Goal: Task Accomplishment & Management: Manage account settings

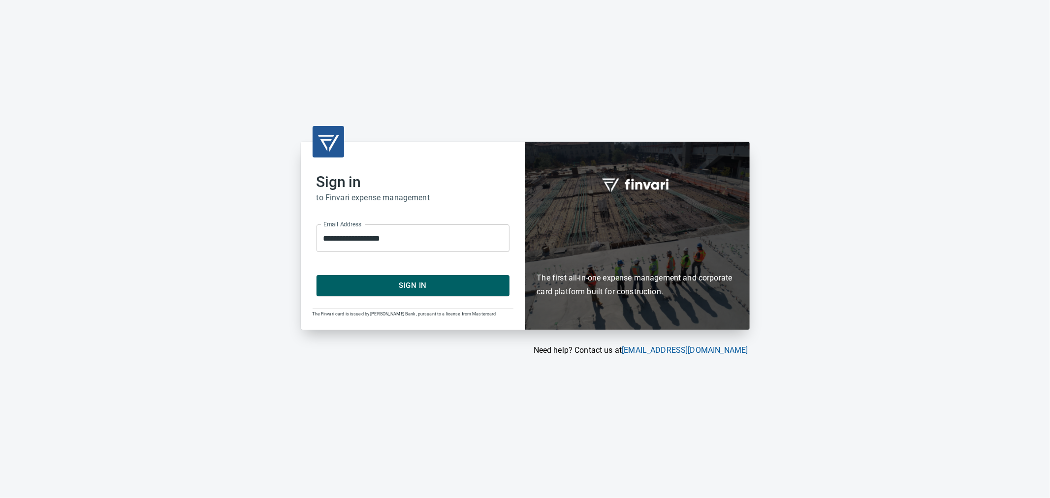
click at [437, 289] on span "Sign In" at bounding box center [412, 285] width 171 height 13
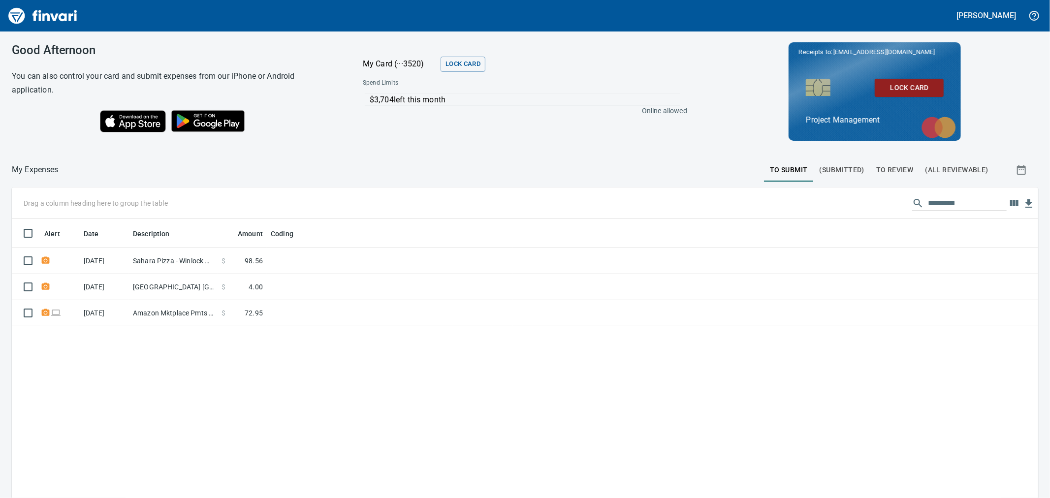
scroll to position [382, 1010]
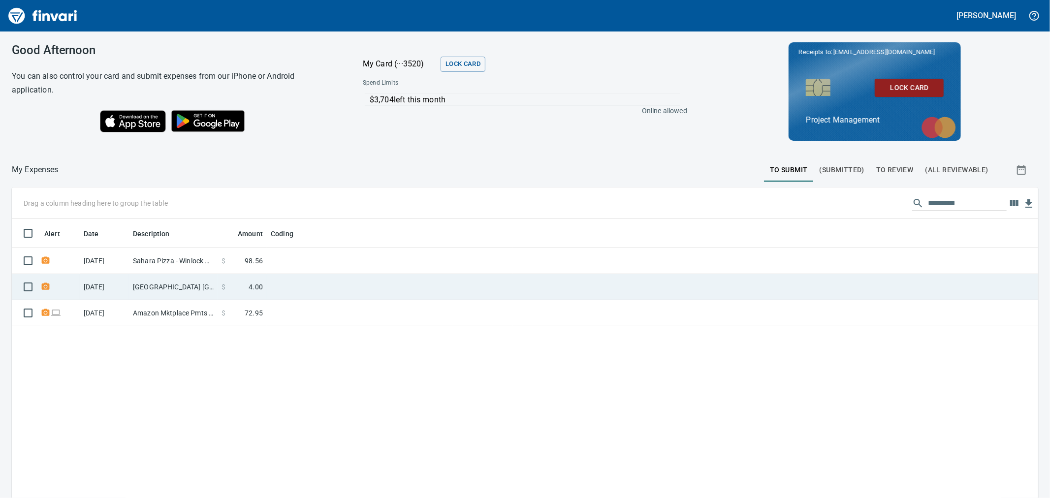
click at [308, 290] on td at bounding box center [390, 287] width 246 height 26
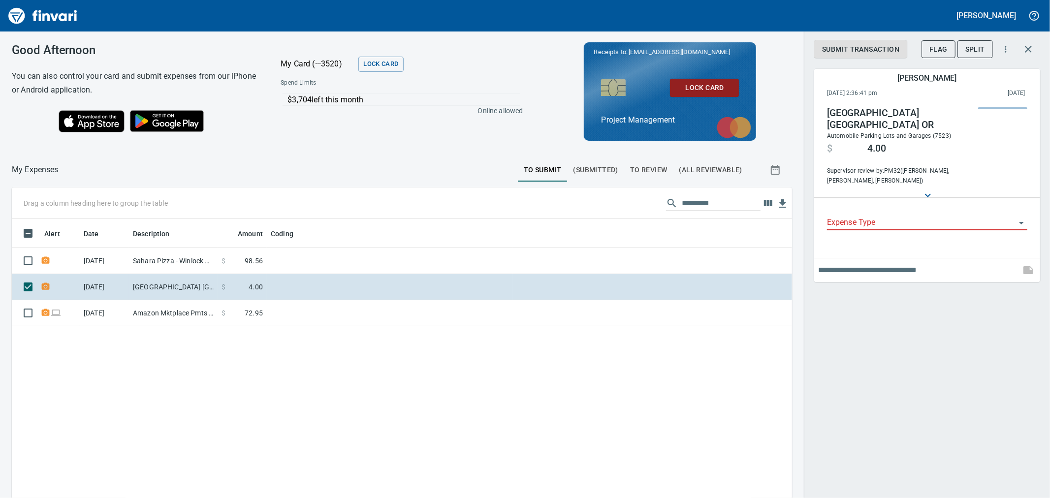
scroll to position [382, 764]
click at [936, 216] on input "Expense Type" at bounding box center [921, 223] width 189 height 14
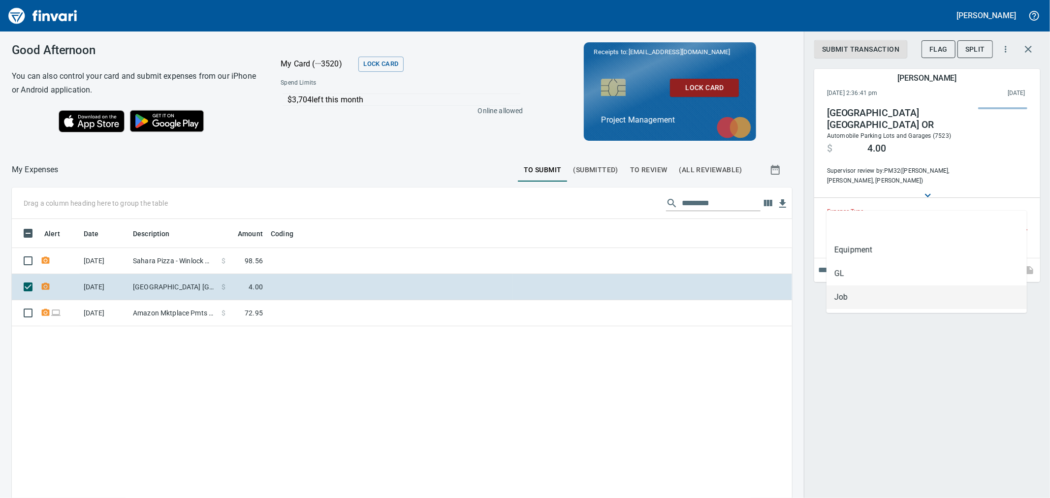
click at [876, 303] on li "Job" at bounding box center [927, 298] width 200 height 24
type input "***"
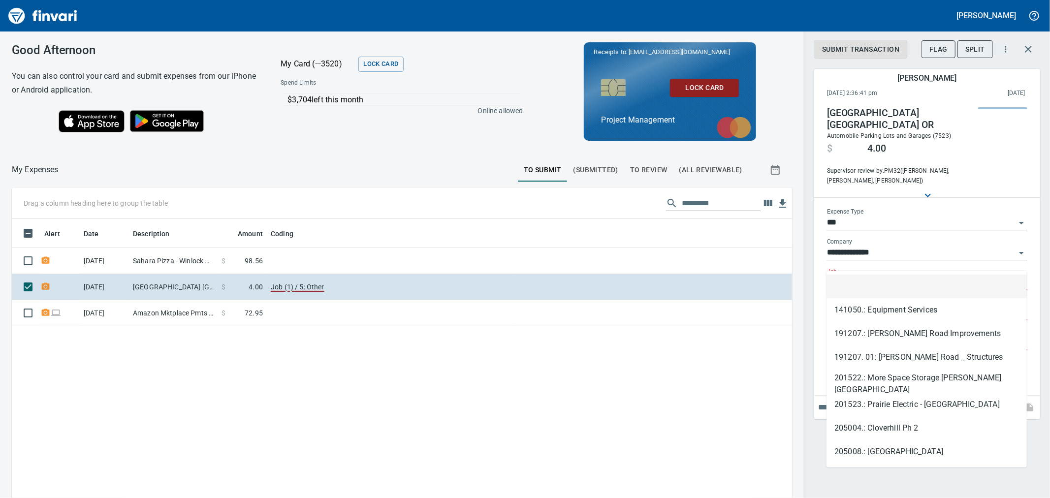
click at [863, 276] on input "Job" at bounding box center [921, 283] width 189 height 14
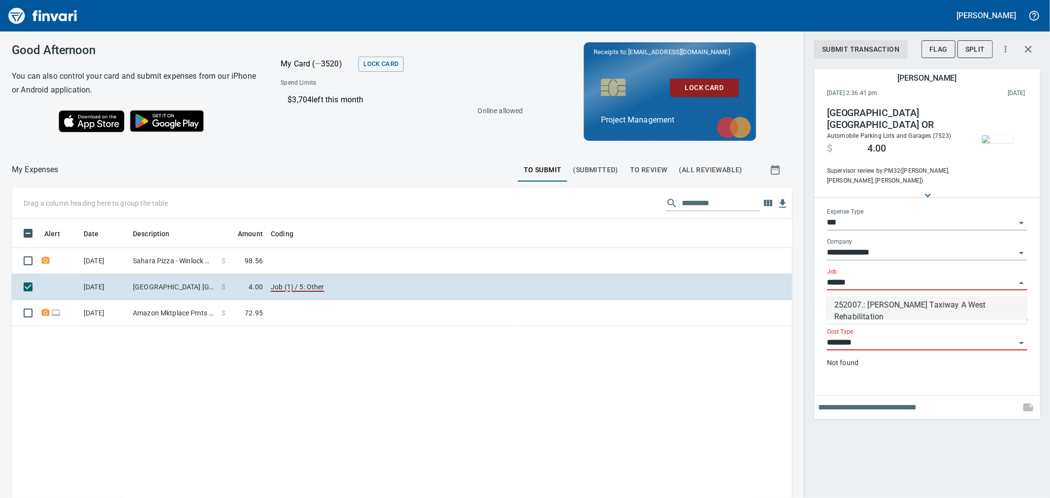
click at [903, 316] on li "252007.: [PERSON_NAME] Taxiway A West Rehabilitation" at bounding box center [927, 308] width 200 height 24
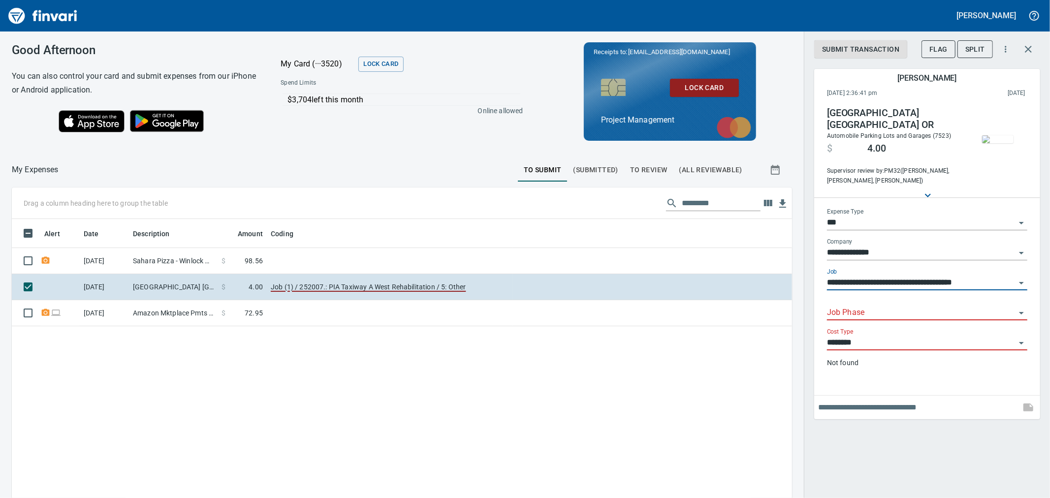
type input "**********"
click at [908, 311] on input "Job Phase" at bounding box center [921, 313] width 189 height 14
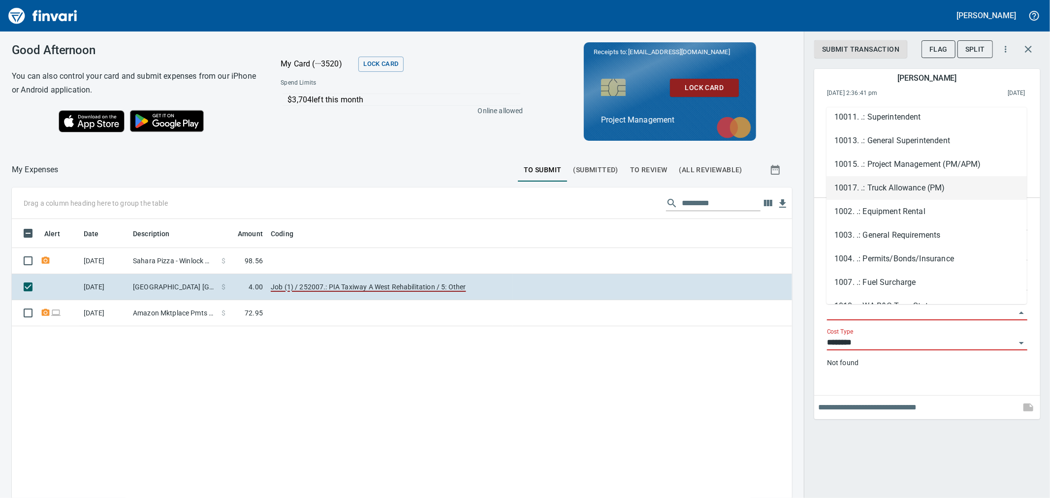
scroll to position [55, 0]
click at [958, 216] on li "1003. .: General Requirements" at bounding box center [927, 210] width 200 height 24
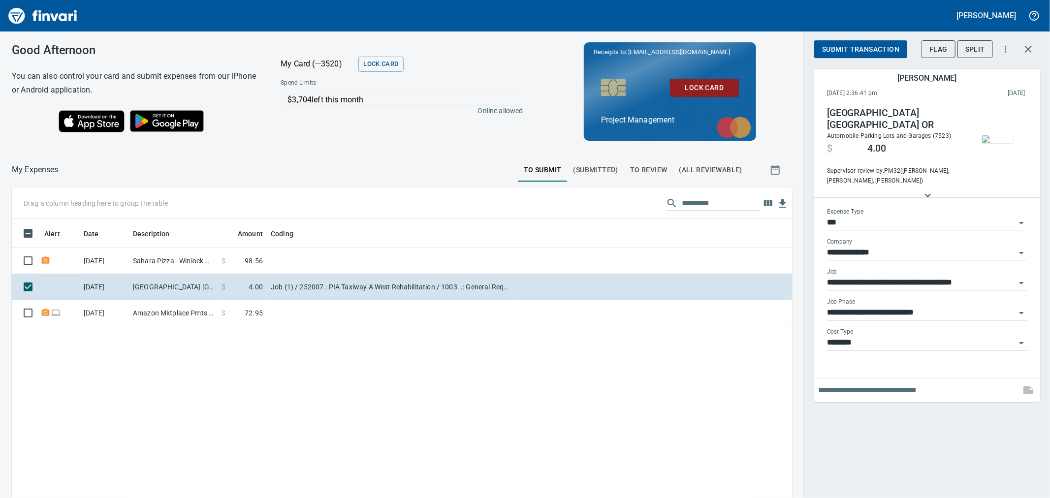
click at [951, 323] on div "**********" at bounding box center [927, 313] width 200 height 30
click at [957, 313] on input "**********" at bounding box center [921, 313] width 189 height 14
click at [912, 338] on li "14. . 00: Badging" at bounding box center [927, 338] width 200 height 24
type input "**********"
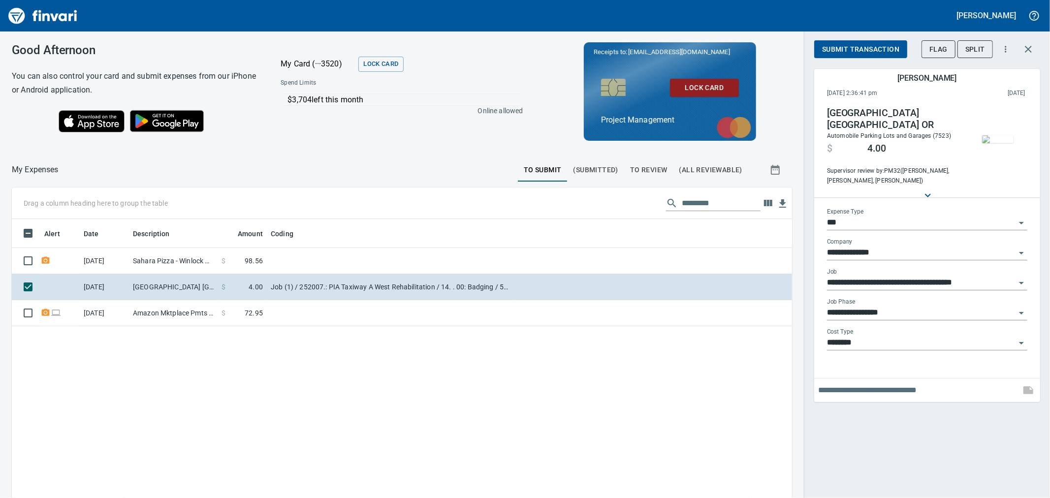
click at [917, 389] on input "text" at bounding box center [917, 391] width 198 height 16
click at [851, 49] on span "Submit Transaction" at bounding box center [860, 49] width 77 height 12
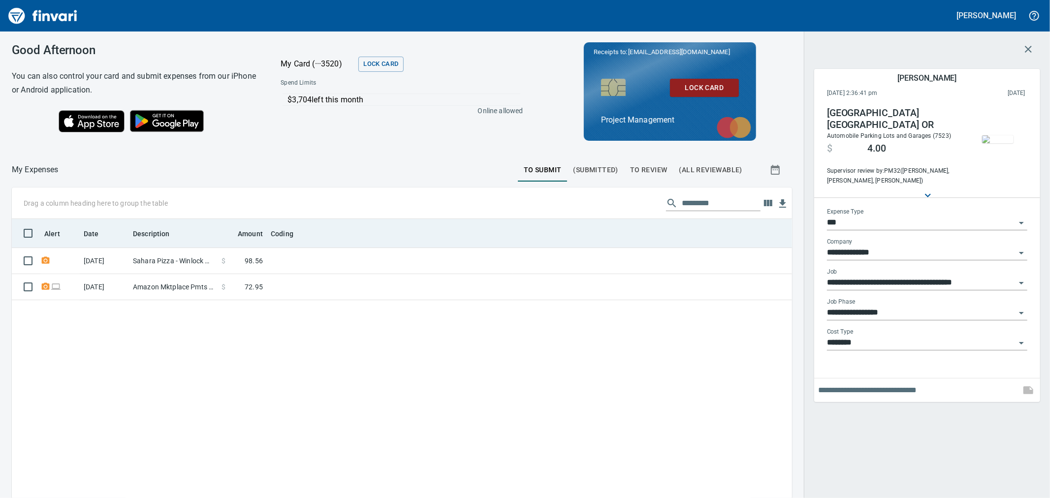
drag, startPoint x: 195, startPoint y: 254, endPoint x: 174, endPoint y: 239, distance: 25.5
click at [195, 254] on td "Sahara Pizza - Winlock Winlock [GEOGRAPHIC_DATA]" at bounding box center [173, 261] width 89 height 26
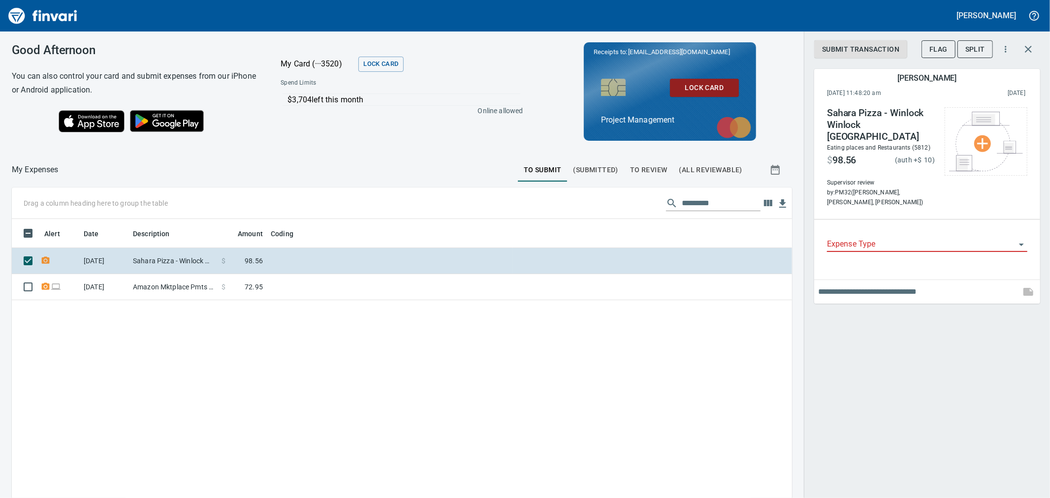
scroll to position [382, 764]
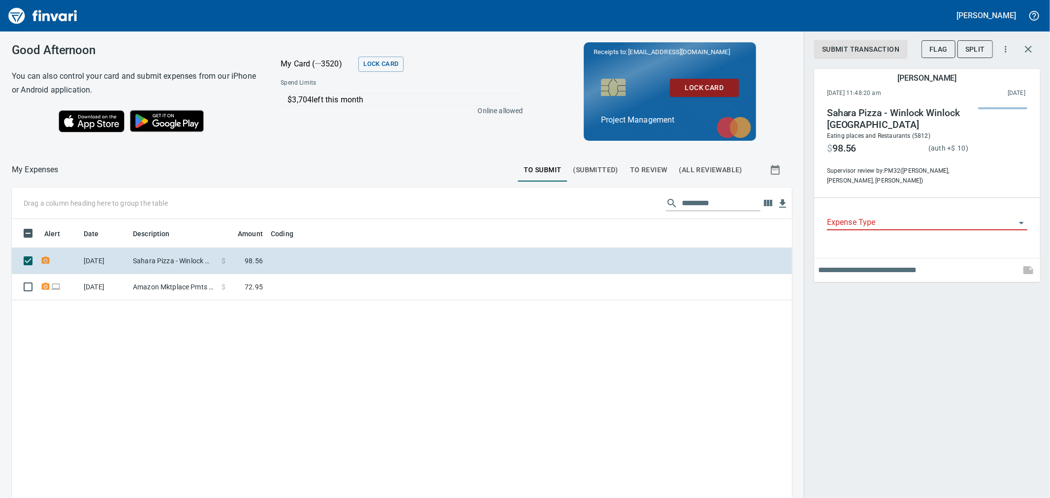
drag, startPoint x: 891, startPoint y: 227, endPoint x: 892, endPoint y: 221, distance: 7.0
click at [890, 227] on div "Expense Type" at bounding box center [927, 223] width 200 height 30
click at [892, 220] on div at bounding box center [927, 223] width 200 height 14
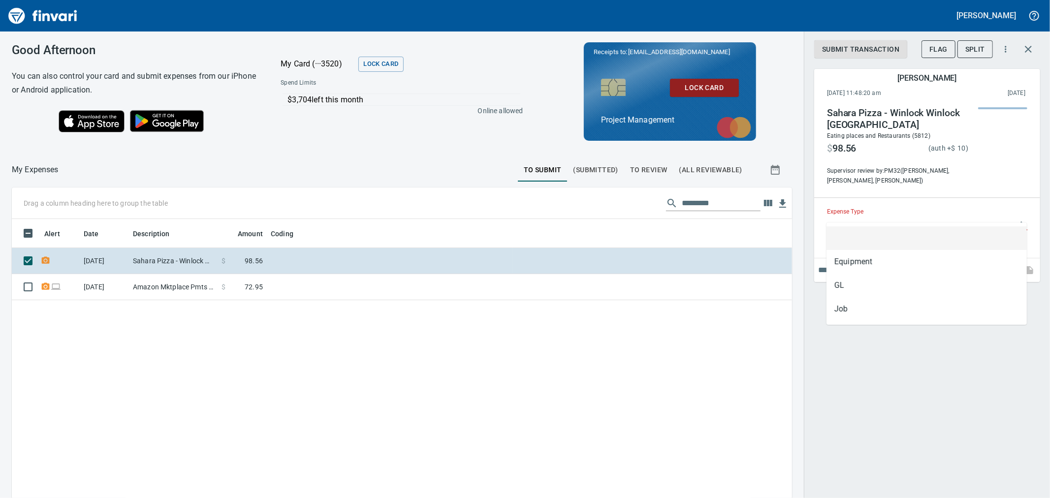
click at [927, 220] on input "Expense Type" at bounding box center [921, 223] width 189 height 14
click at [870, 313] on li "Job" at bounding box center [927, 309] width 200 height 24
type input "***"
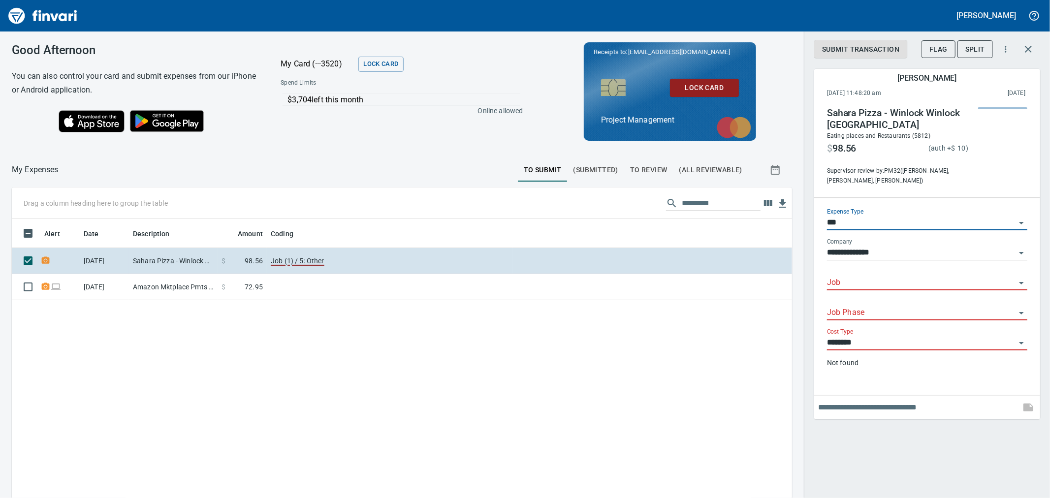
click at [902, 276] on input "Job" at bounding box center [921, 283] width 189 height 14
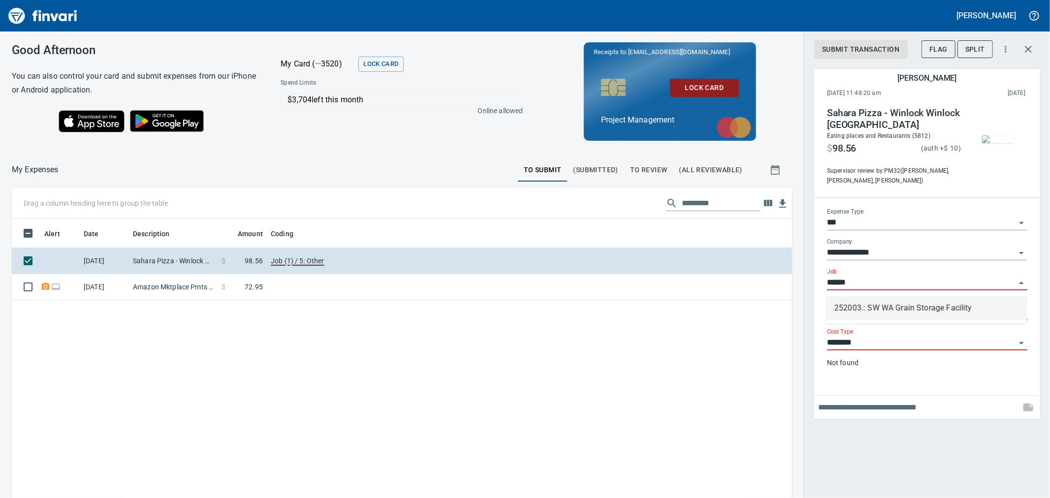
click at [908, 311] on li "252003.: SW WA Grain Storage Facility" at bounding box center [927, 308] width 200 height 24
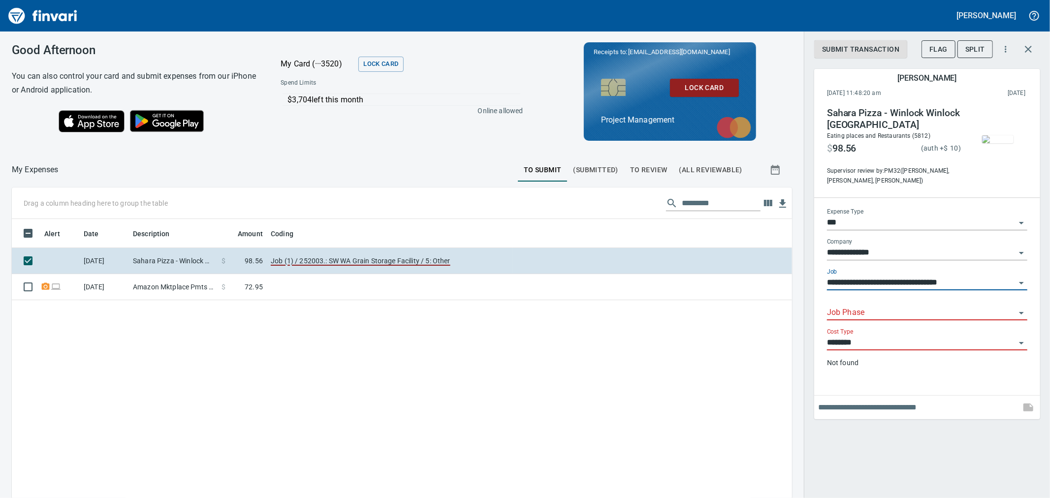
type input "**********"
click at [906, 313] on input "Job Phase" at bounding box center [921, 313] width 189 height 14
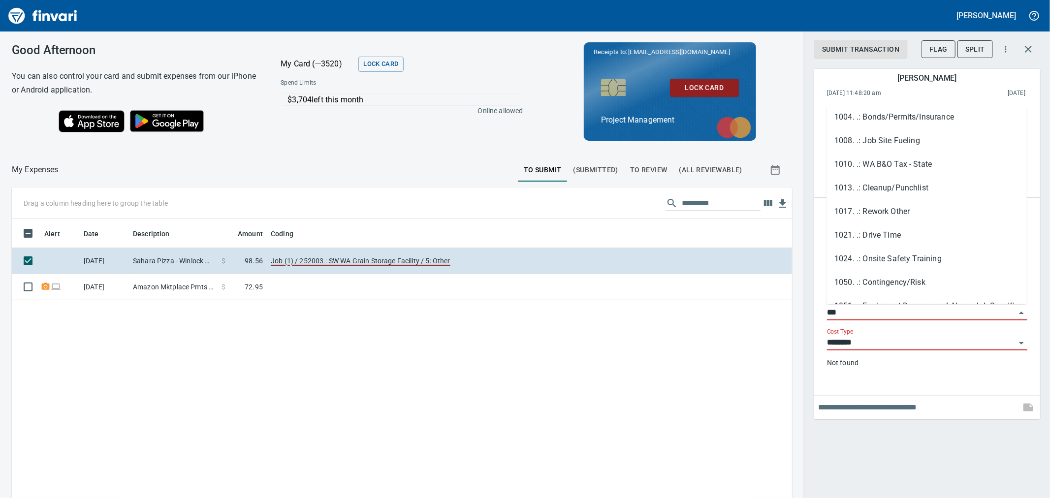
scroll to position [0, 0]
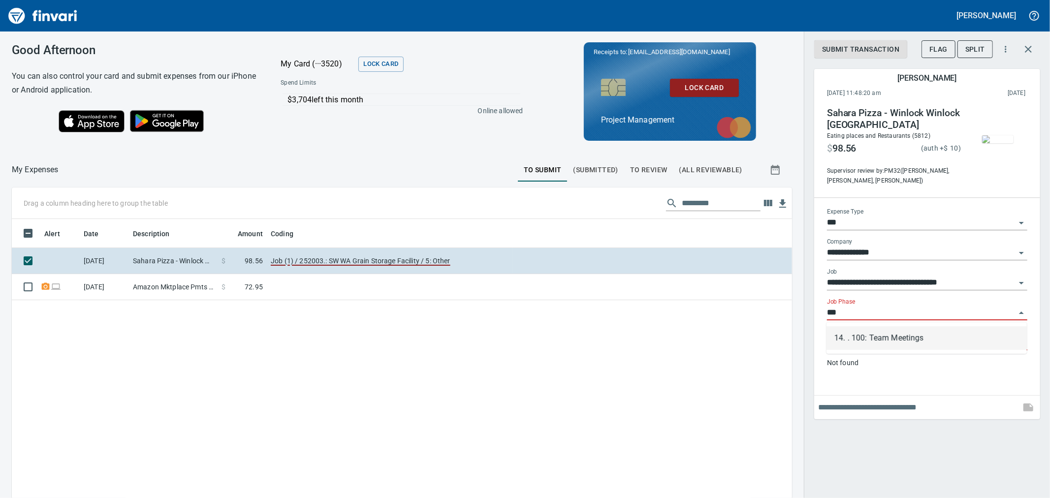
click at [914, 335] on li "14. . 100: Team Meetings" at bounding box center [927, 338] width 200 height 24
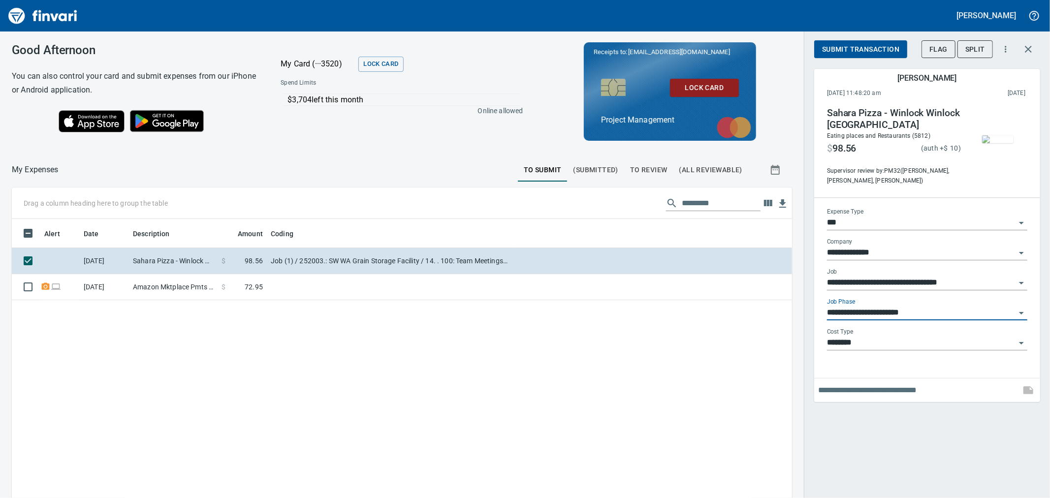
type input "**********"
click at [929, 388] on input "text" at bounding box center [917, 391] width 198 height 16
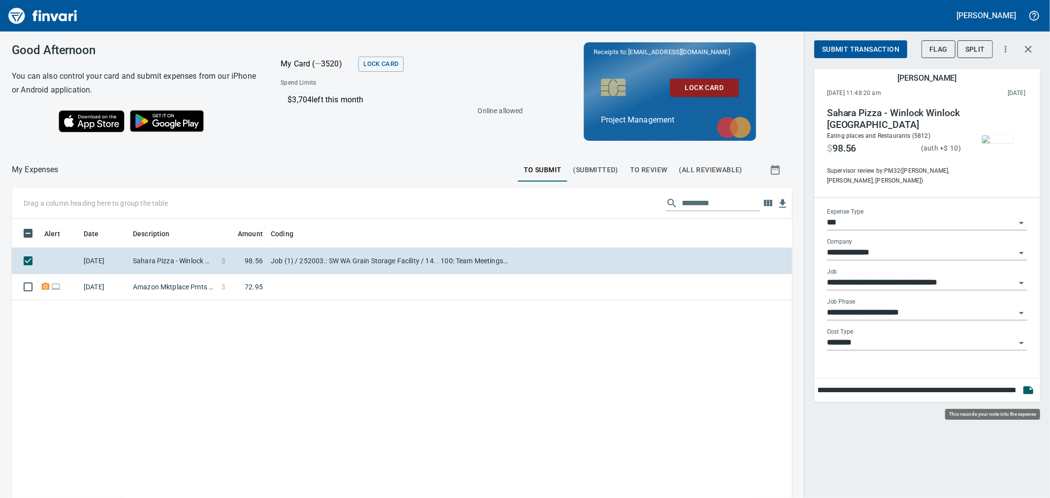
scroll to position [382, 764]
type input "**********"
click at [1026, 392] on icon "button" at bounding box center [1029, 391] width 10 height 8
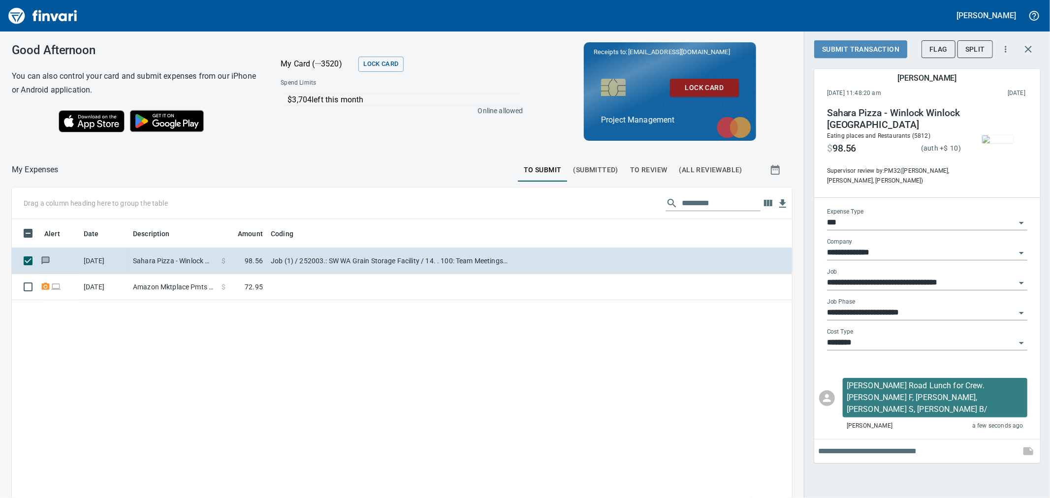
click at [850, 47] on span "Submit Transaction" at bounding box center [860, 49] width 77 height 12
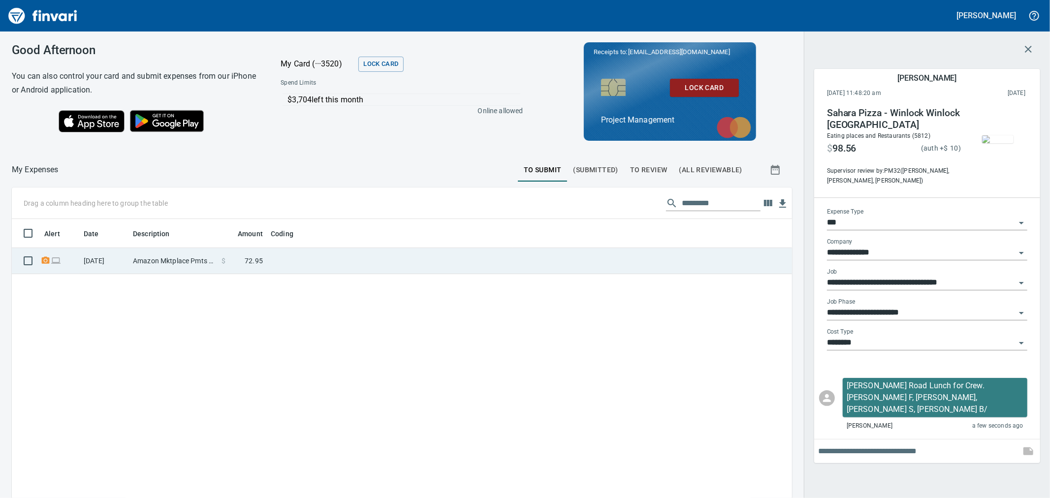
drag, startPoint x: 166, startPoint y: 264, endPoint x: 142, endPoint y: 262, distance: 24.7
click at [166, 264] on td "Amazon Mktplace Pmts [DOMAIN_NAME][URL] WA" at bounding box center [173, 261] width 89 height 26
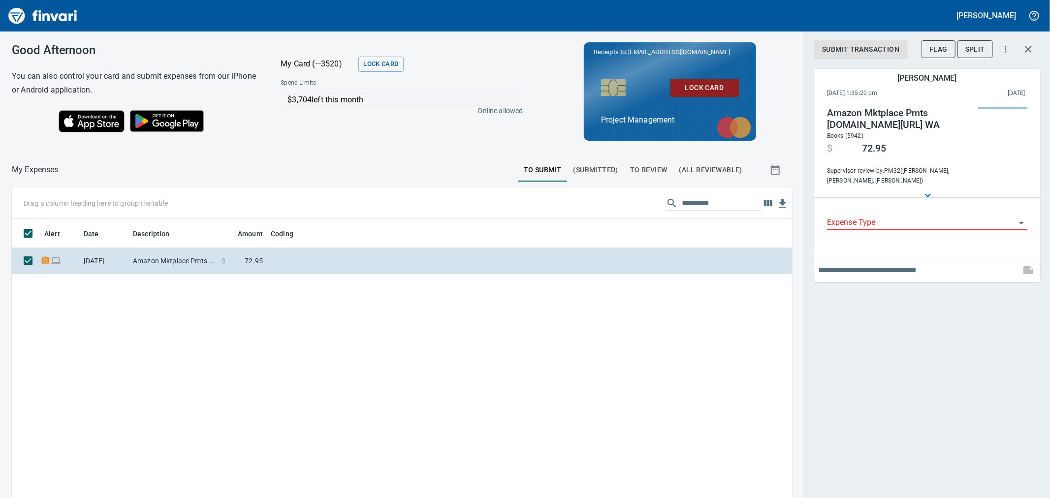
click at [916, 216] on input "Expense Type" at bounding box center [921, 223] width 189 height 14
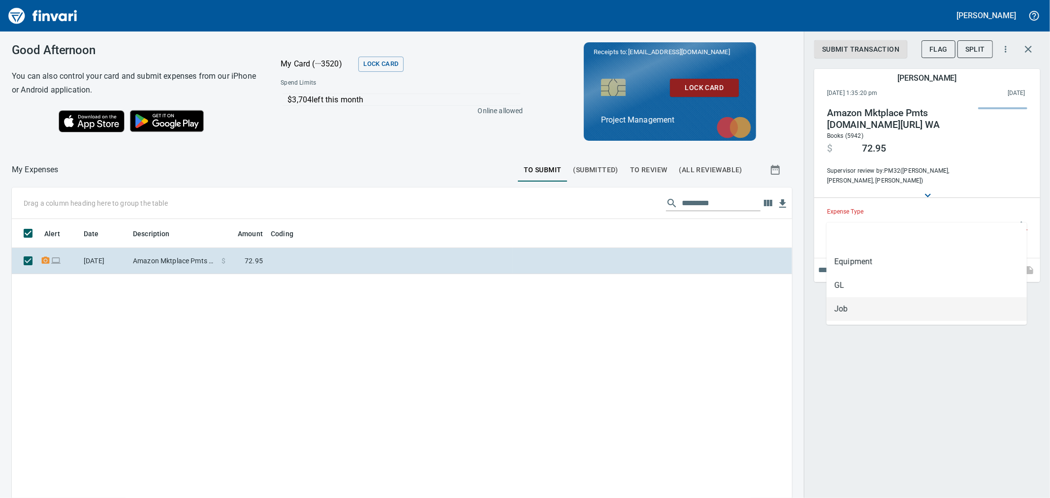
click at [860, 311] on li "Job" at bounding box center [927, 309] width 200 height 24
type input "***"
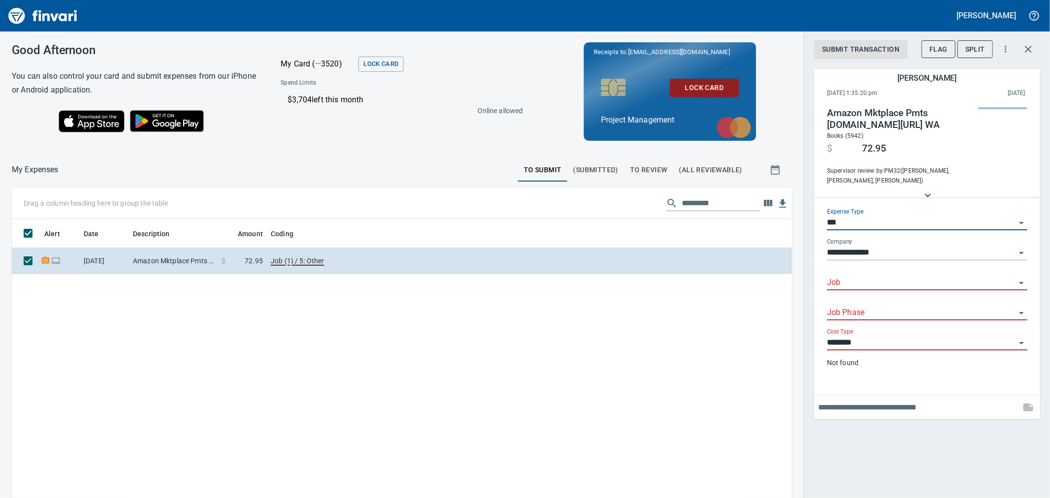
click at [879, 276] on input "Job" at bounding box center [921, 283] width 189 height 14
click at [901, 298] on li "252003.: SW WA Grain Storage Facility" at bounding box center [927, 299] width 200 height 24
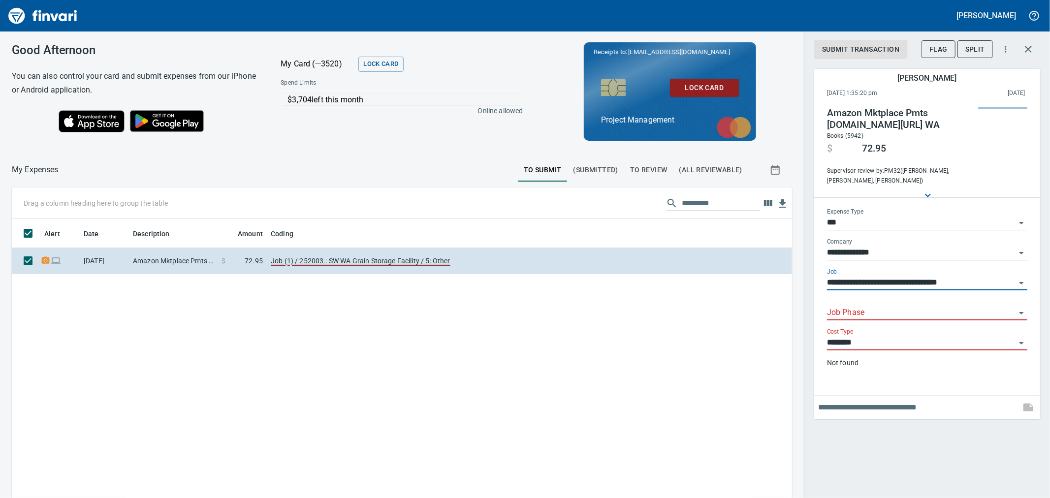
type input "**********"
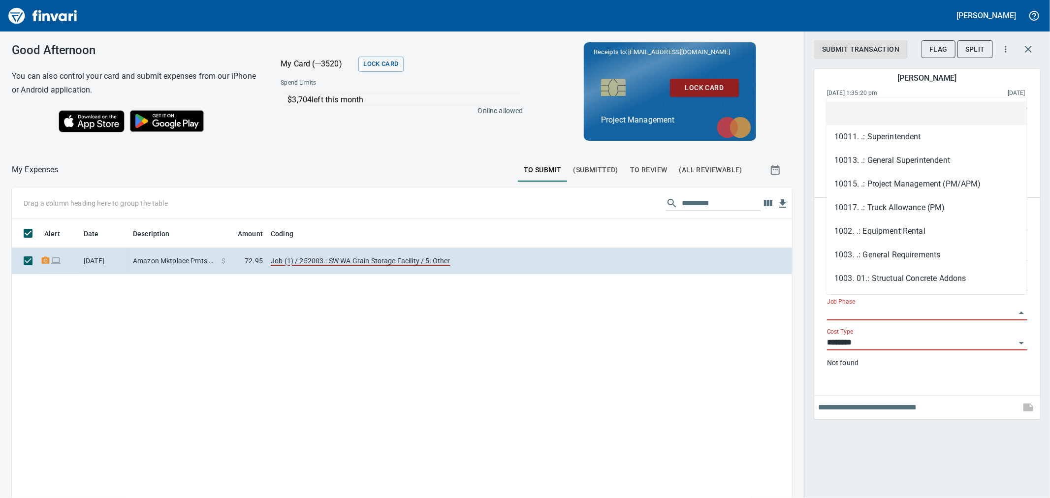
click at [892, 306] on input "Job Phase" at bounding box center [921, 313] width 189 height 14
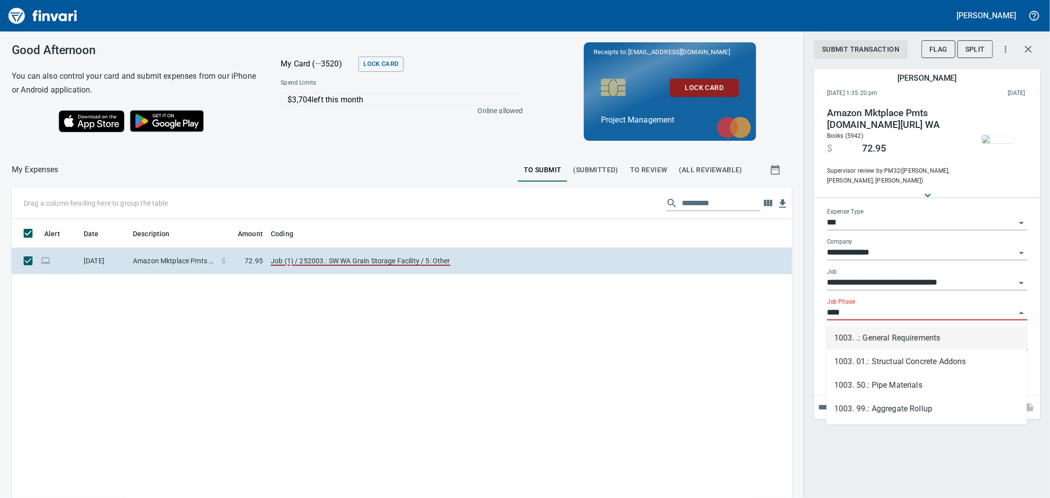
click at [899, 331] on li "1003. .: General Requirements" at bounding box center [927, 338] width 200 height 24
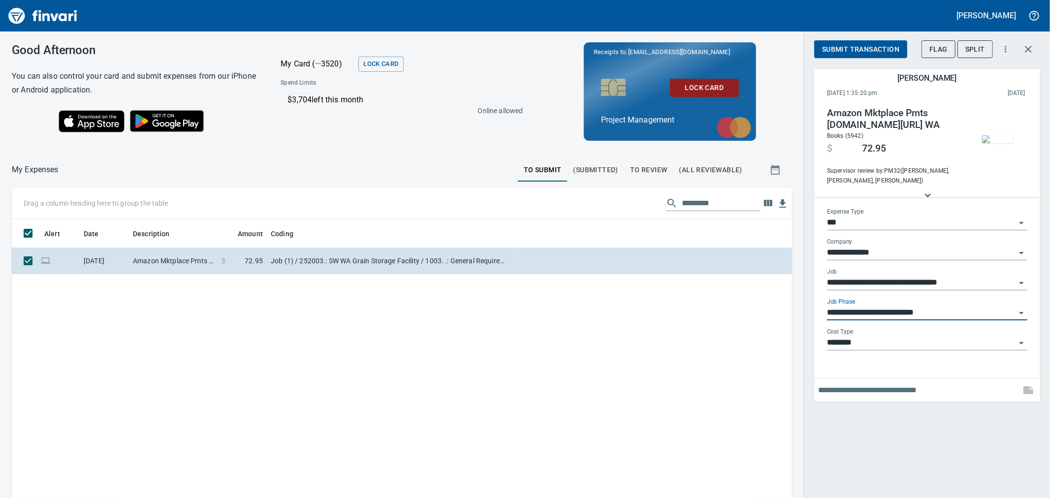
type input "**********"
click at [893, 396] on input "text" at bounding box center [917, 391] width 198 height 16
type input "**********"
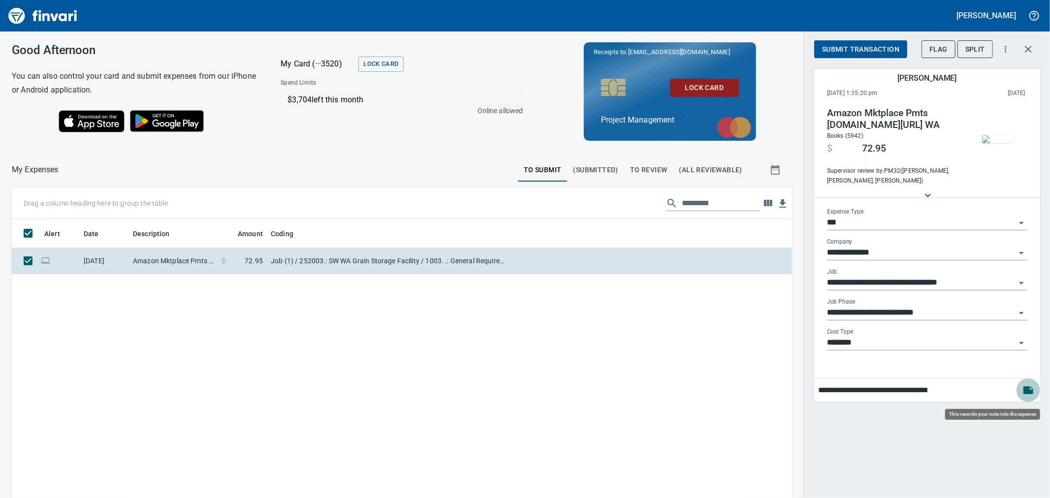
click at [1027, 392] on icon "button" at bounding box center [1029, 391] width 10 height 8
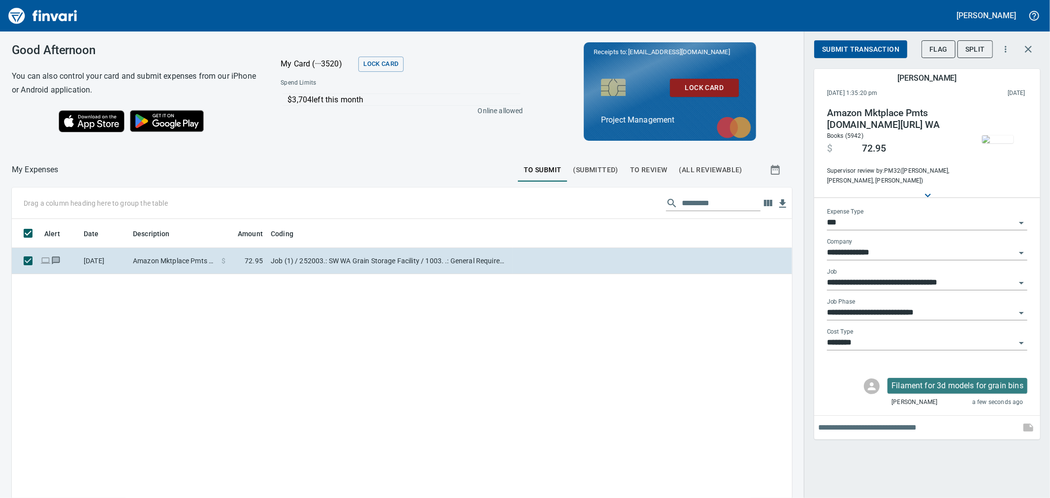
click at [877, 49] on span "Submit Transaction" at bounding box center [860, 49] width 77 height 12
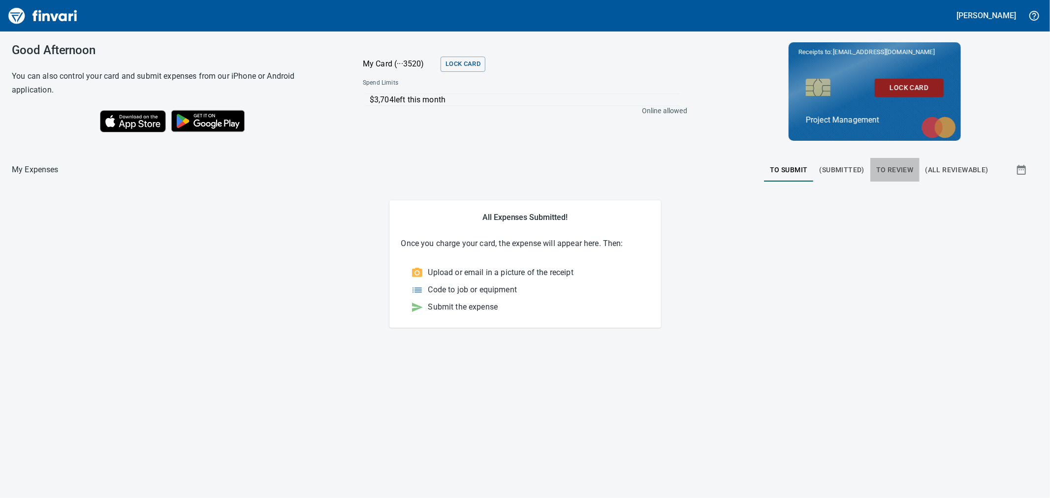
click at [916, 162] on button "To Review" at bounding box center [895, 170] width 49 height 24
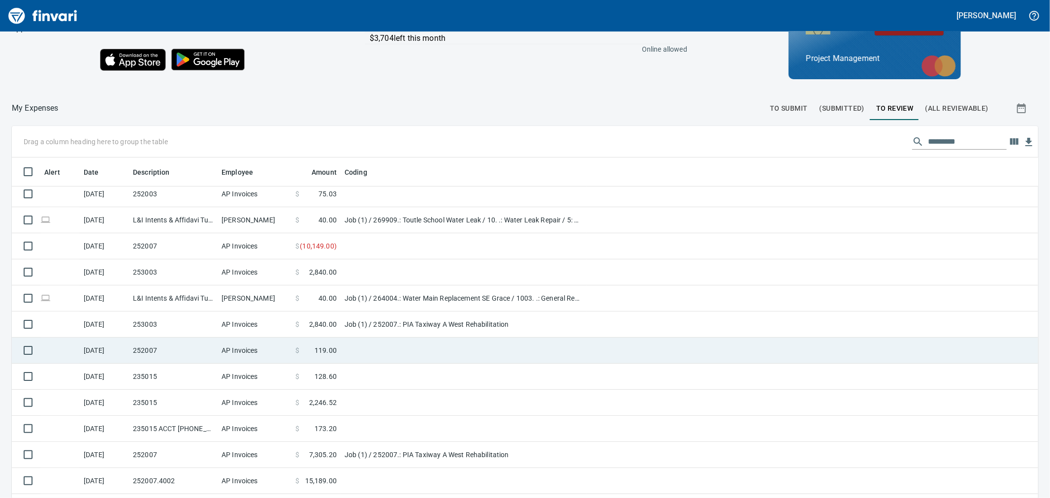
scroll to position [110, 0]
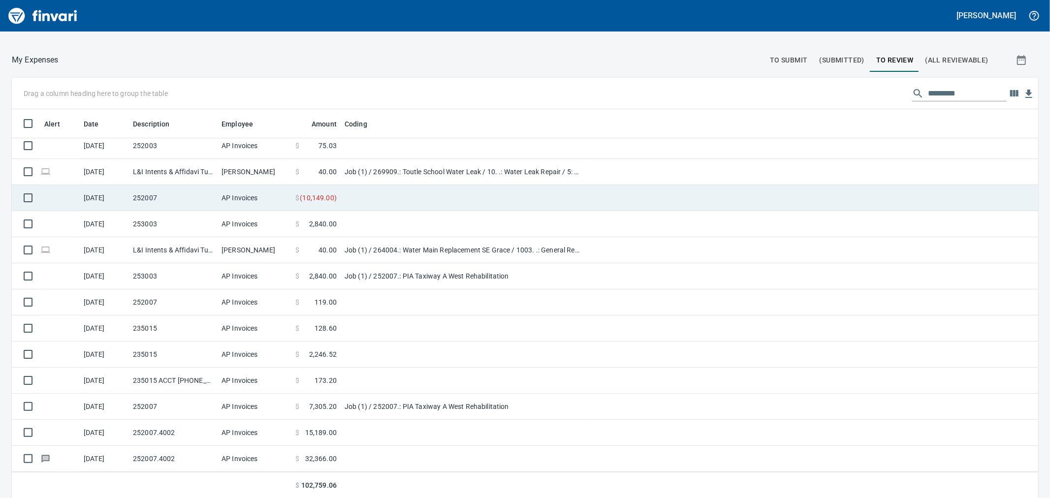
click at [357, 192] on td at bounding box center [464, 198] width 246 height 26
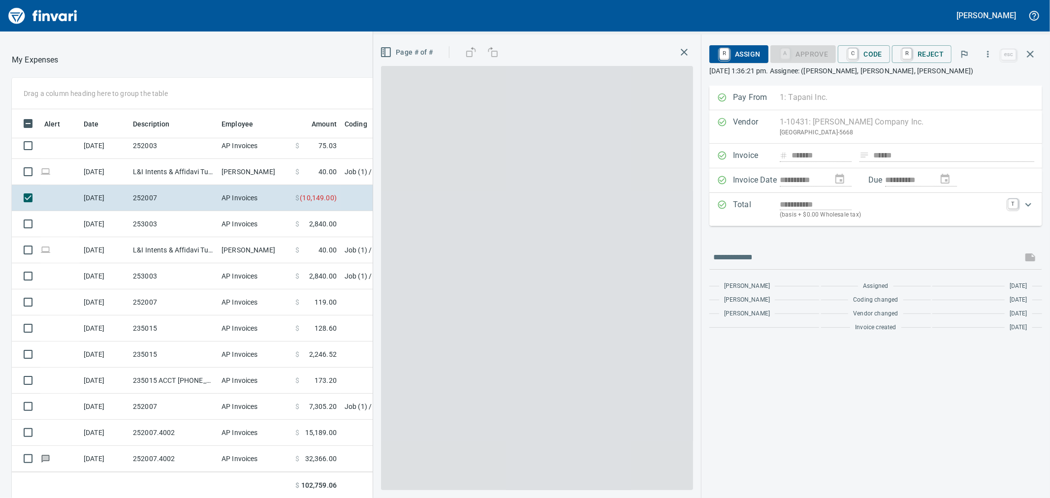
scroll to position [382, 756]
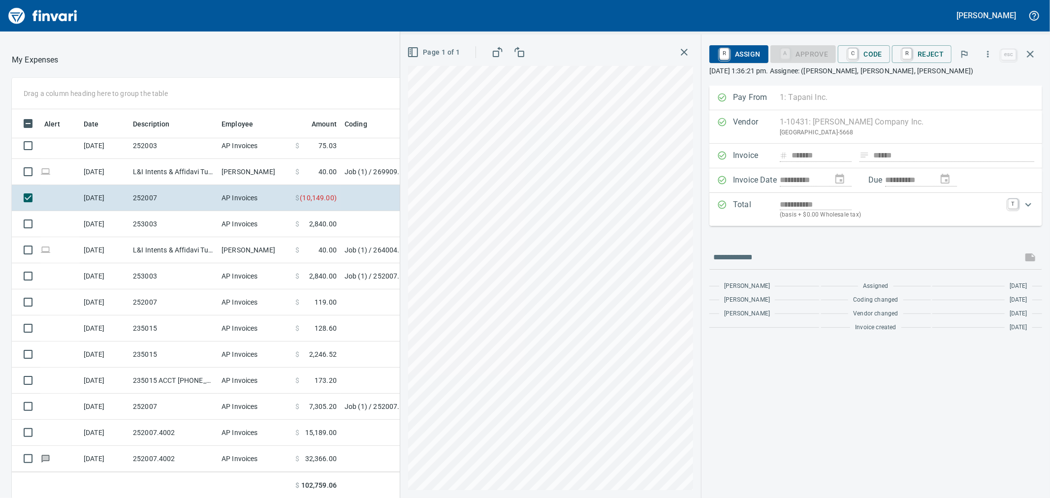
click at [690, 53] on icon "button" at bounding box center [684, 52] width 12 height 12
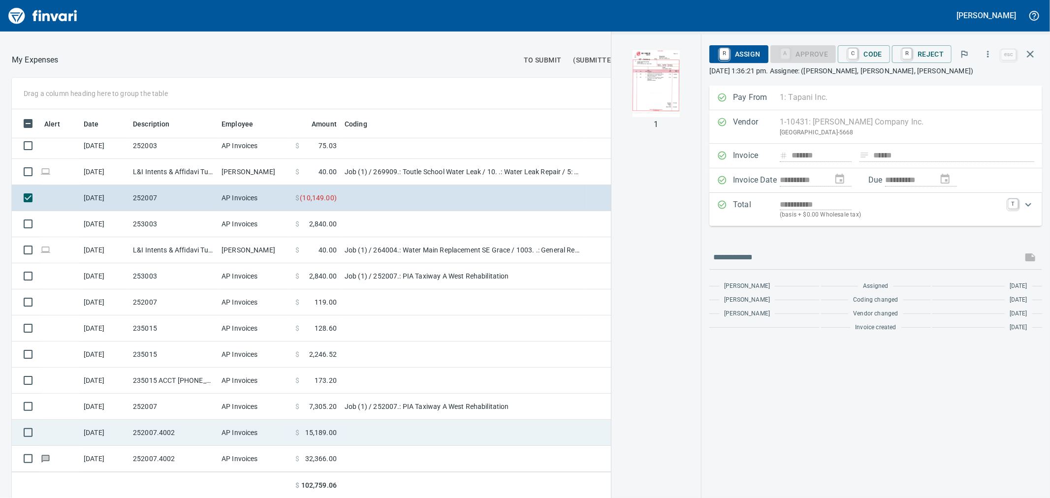
click at [369, 431] on td at bounding box center [464, 433] width 246 height 26
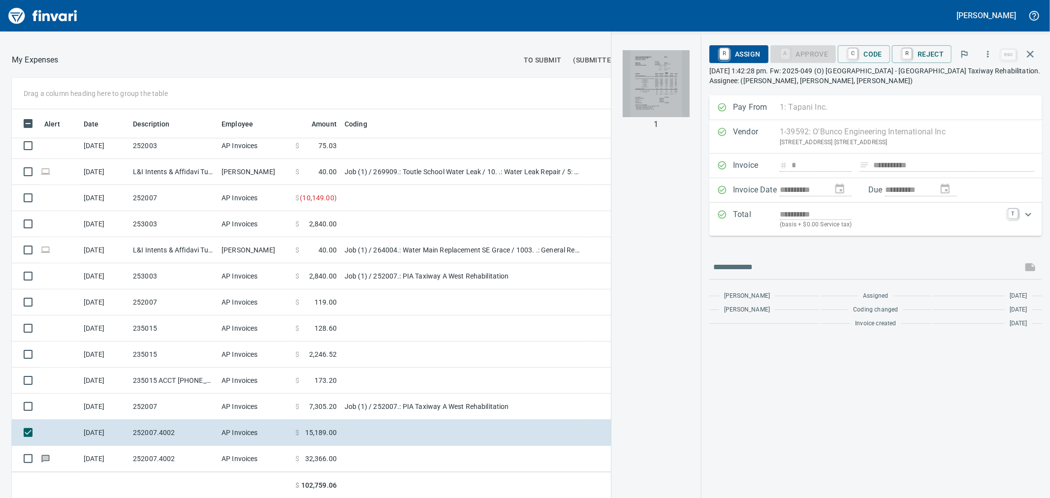
click at [648, 80] on img "button" at bounding box center [656, 83] width 67 height 67
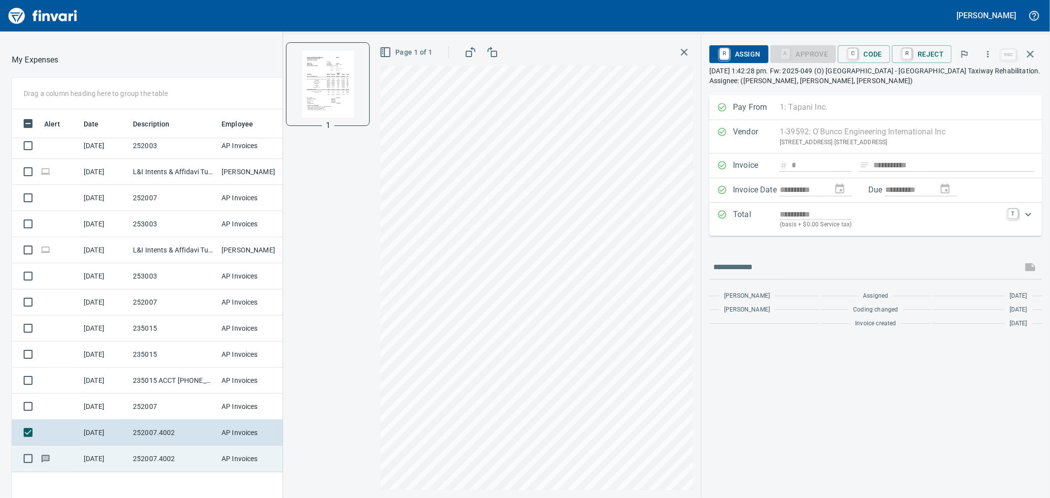
click at [210, 452] on td "252007.4002" at bounding box center [173, 459] width 89 height 26
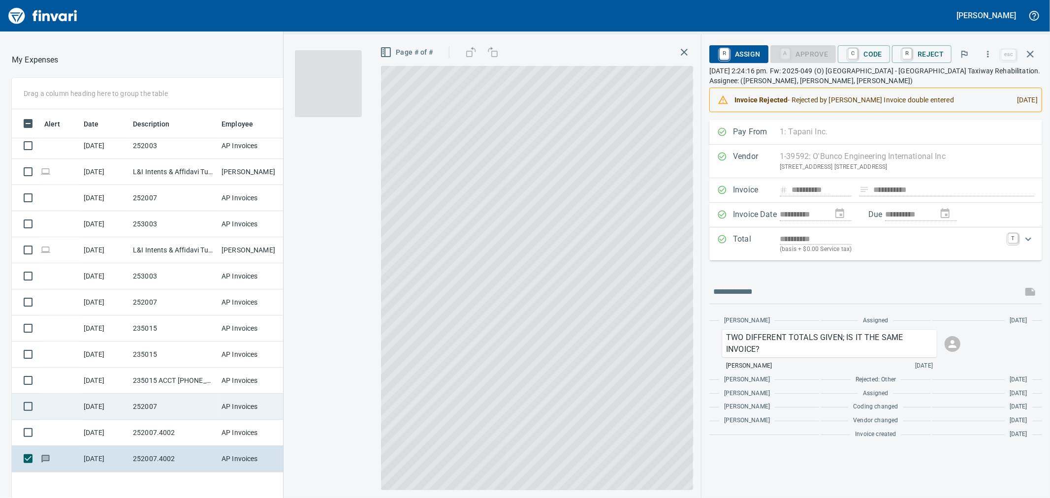
click at [213, 406] on td "252007" at bounding box center [173, 407] width 89 height 26
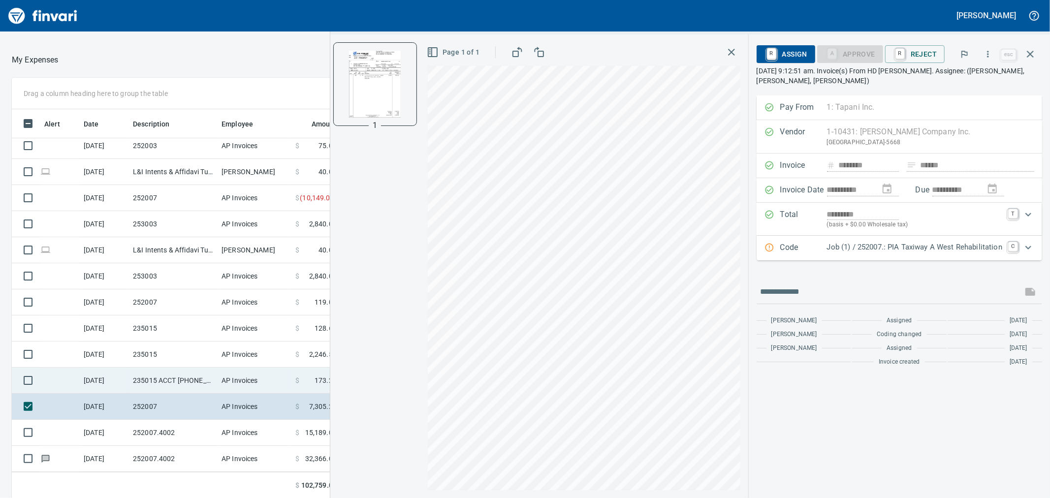
click at [168, 370] on td "235015 ACCT [PHONE_NUMBER]" at bounding box center [173, 381] width 89 height 26
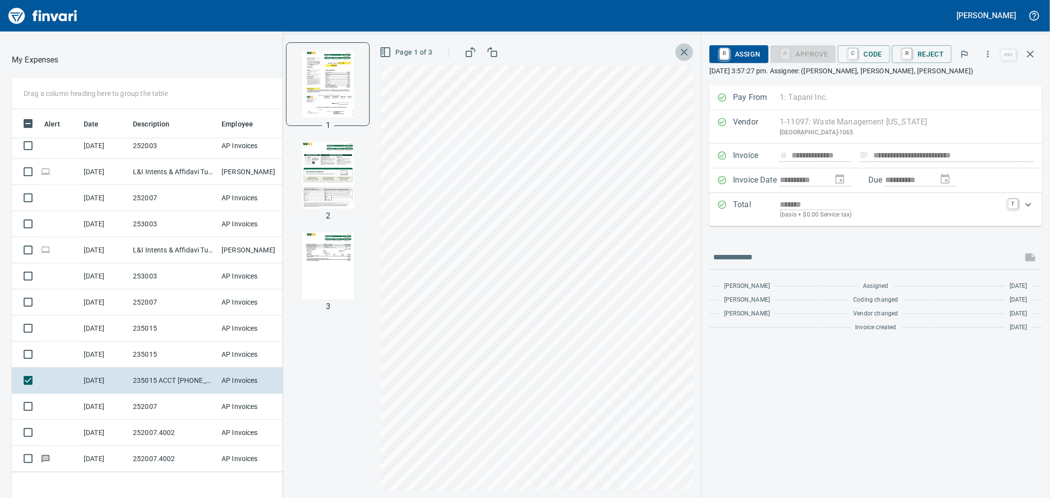
click at [681, 51] on icon "button" at bounding box center [684, 52] width 12 height 12
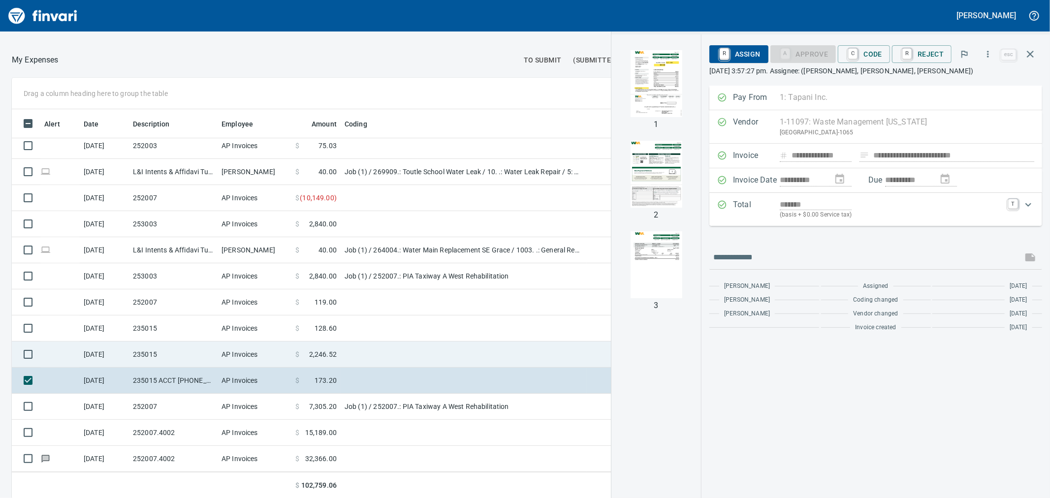
click at [353, 355] on td at bounding box center [464, 355] width 246 height 26
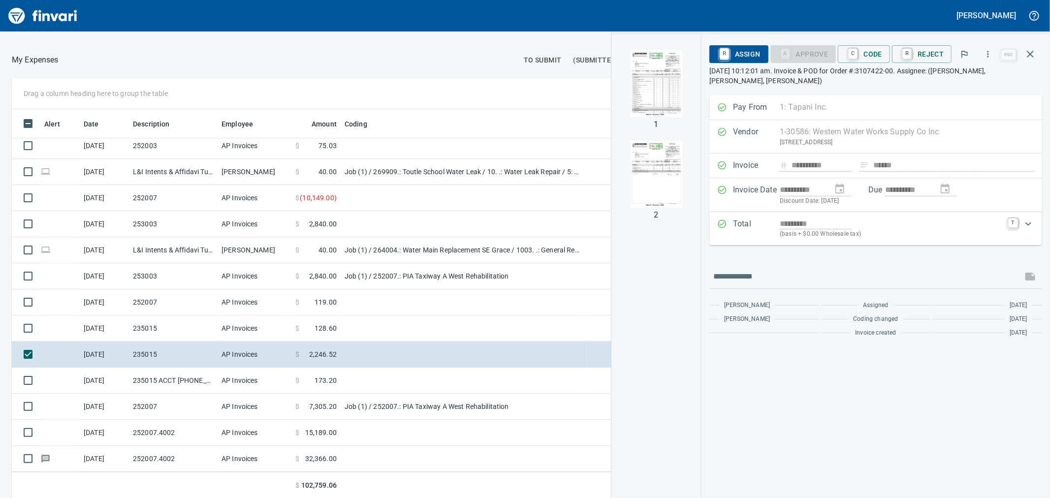
click at [649, 65] on img "button" at bounding box center [656, 83] width 67 height 67
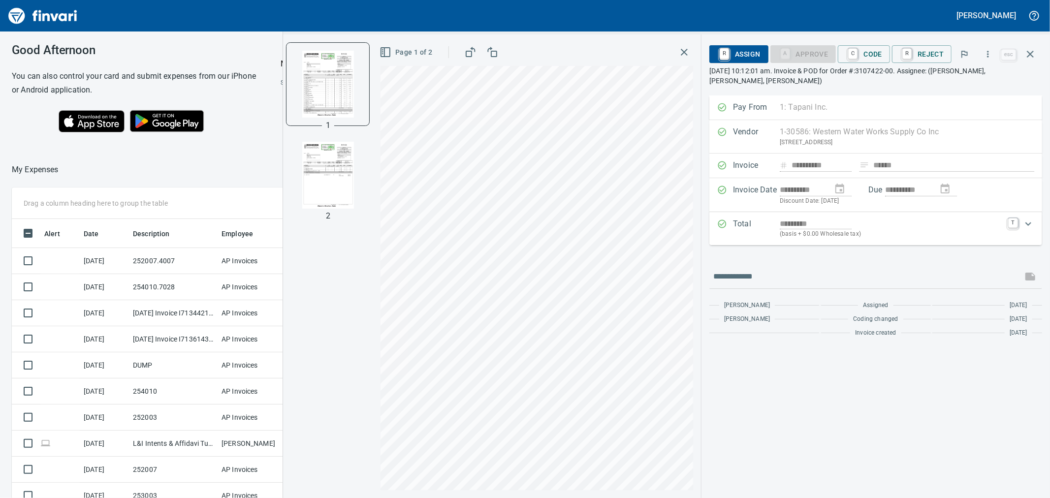
click at [689, 52] on icon "button" at bounding box center [684, 52] width 12 height 12
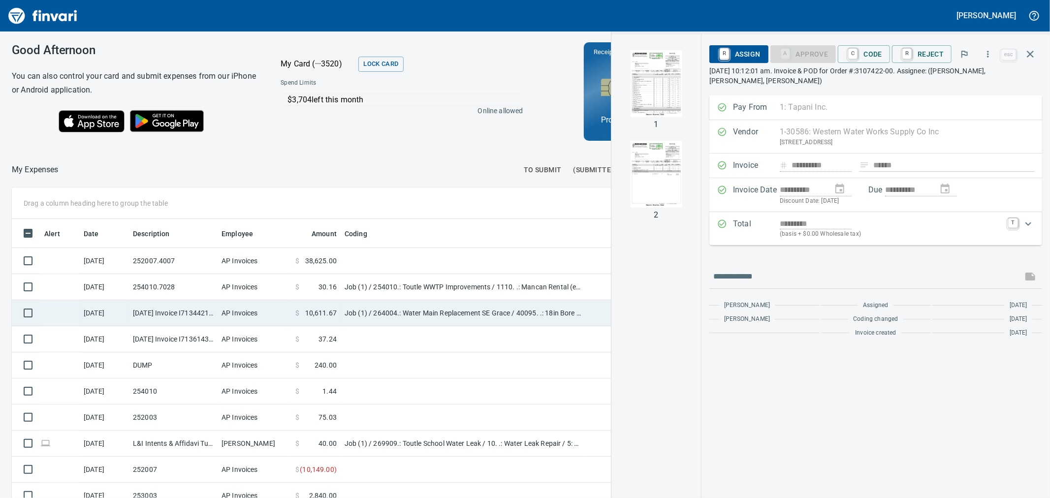
click at [287, 307] on td "AP Invoices" at bounding box center [255, 313] width 74 height 26
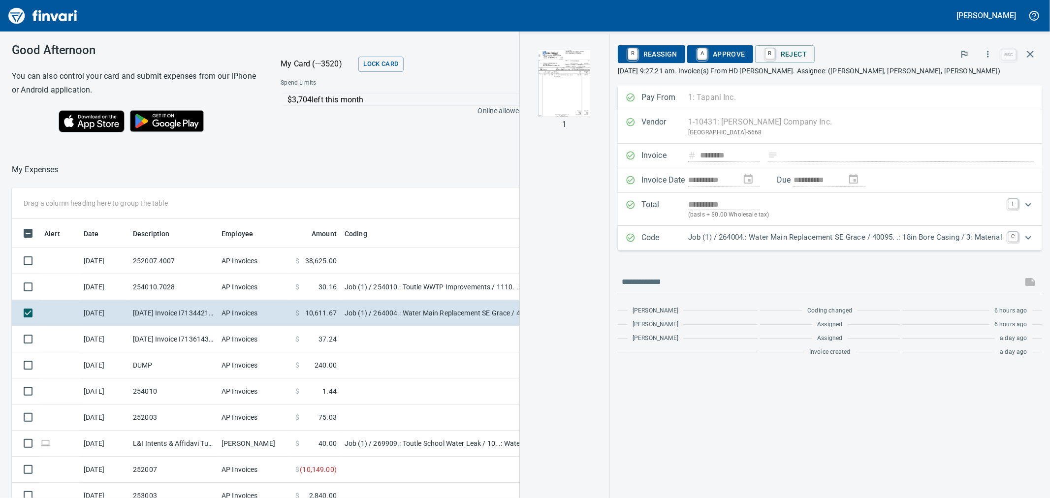
click at [575, 99] on img "button" at bounding box center [564, 83] width 67 height 67
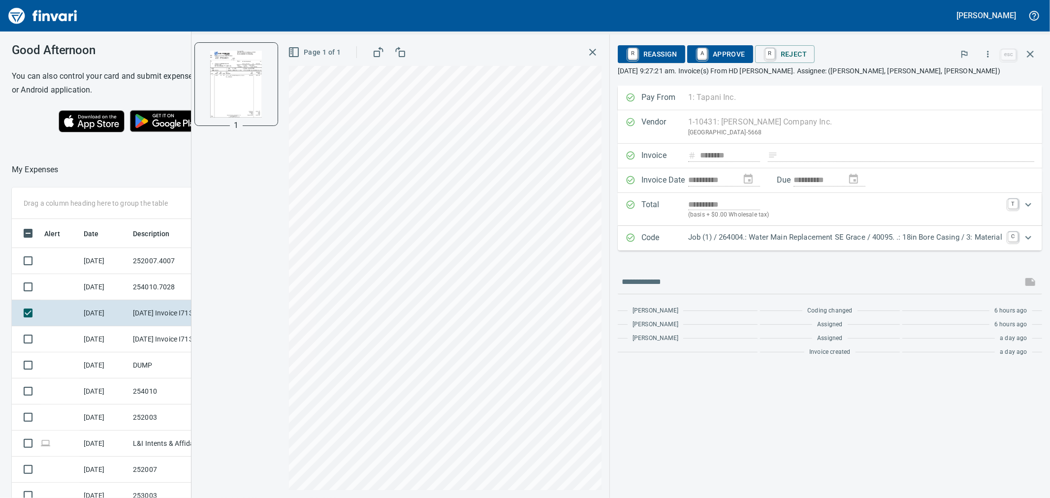
click at [145, 161] on div at bounding box center [288, 170] width 459 height 24
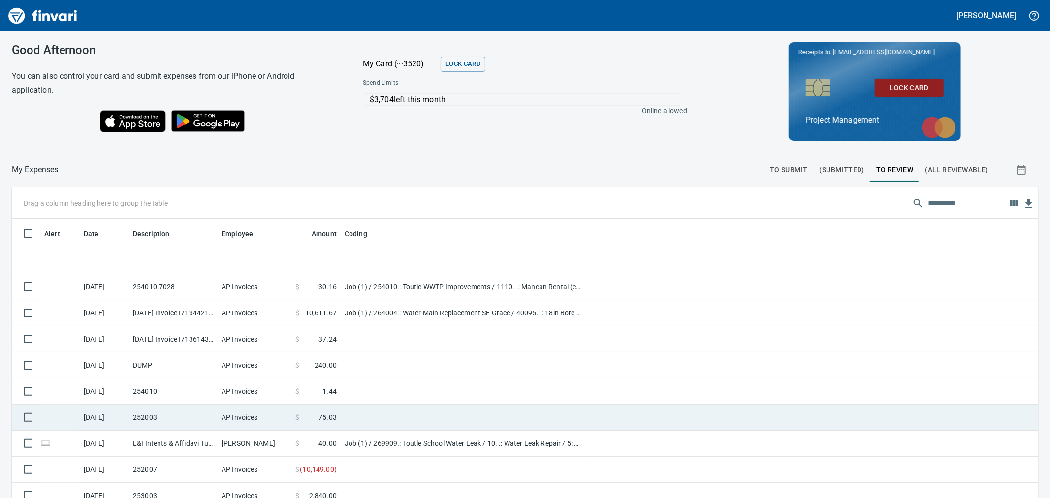
scroll to position [162, 0]
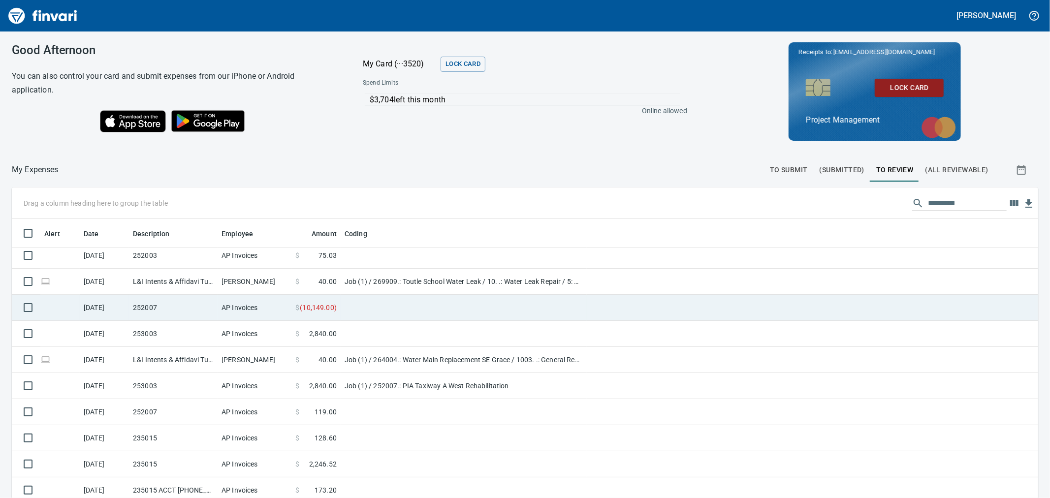
click at [368, 310] on td at bounding box center [464, 308] width 246 height 26
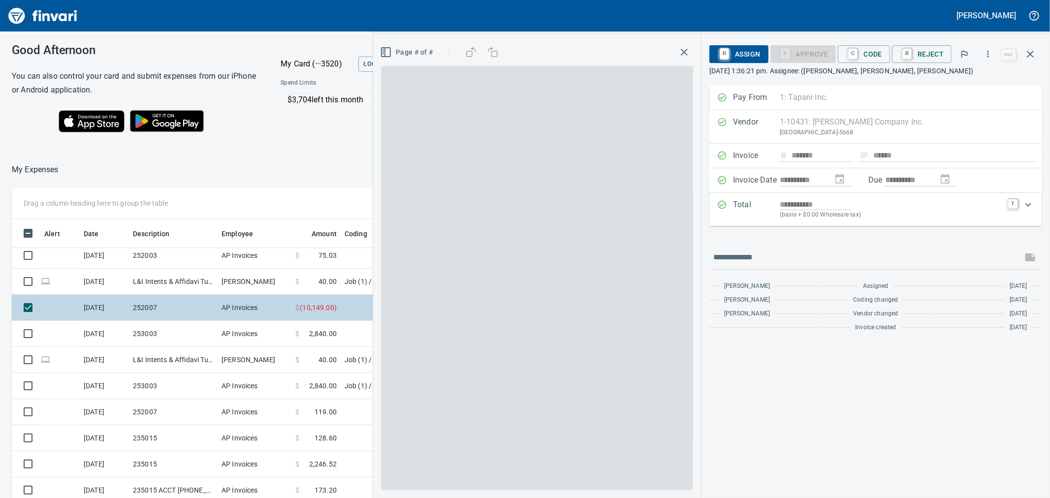
scroll to position [382, 756]
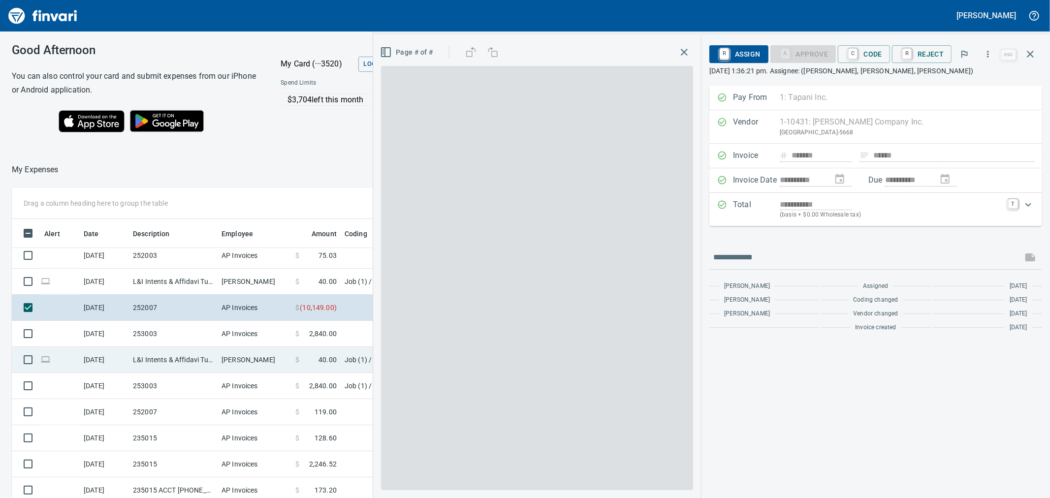
click at [356, 333] on td at bounding box center [464, 334] width 246 height 26
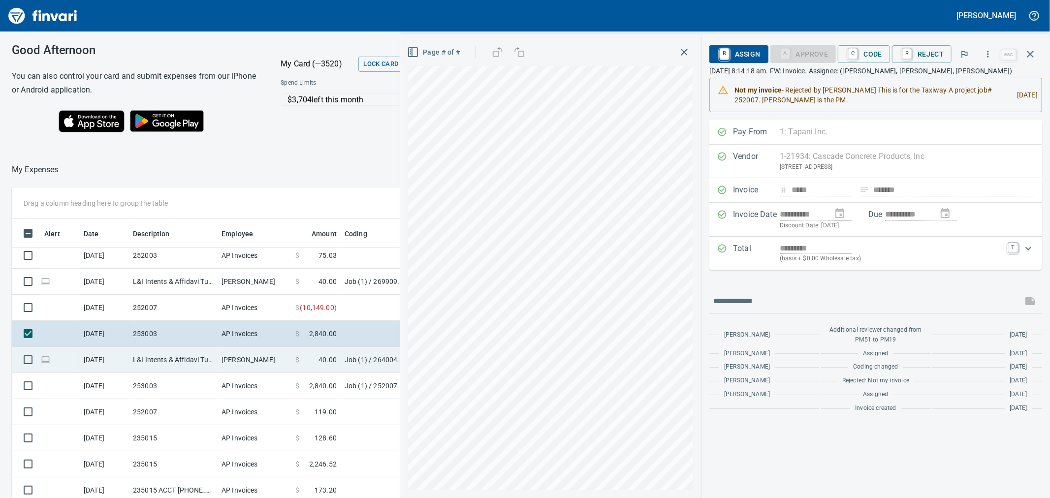
click at [350, 362] on td "Job (1) / 264004.: Water Main Replacement SE Grace / 1003. .: General Requireme…" at bounding box center [464, 360] width 246 height 26
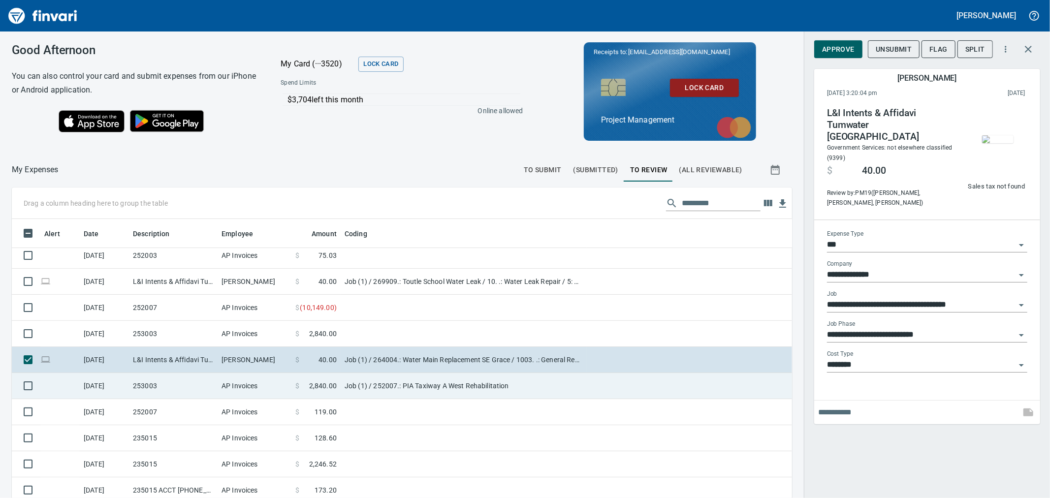
click at [368, 387] on td "Job (1) / 252007.: PIA Taxiway A West Rehabilitation" at bounding box center [464, 386] width 246 height 26
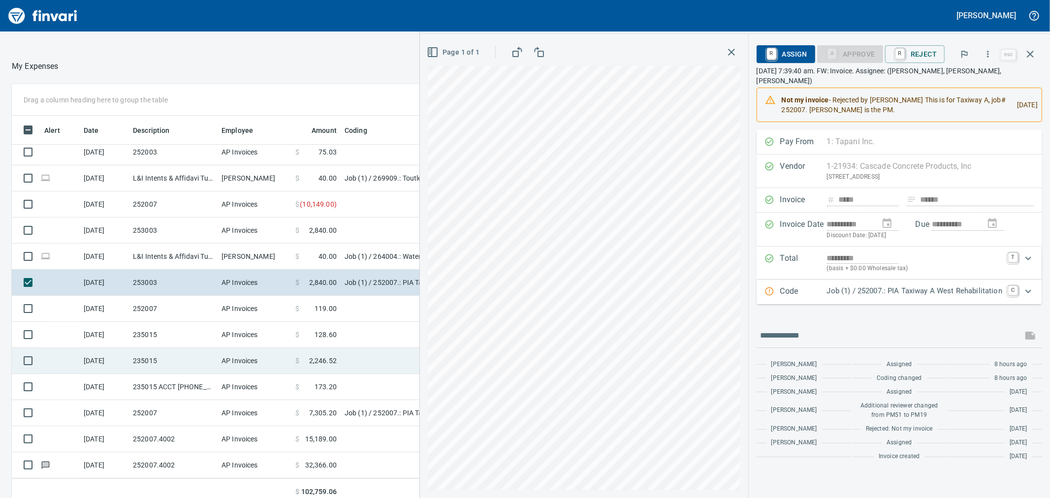
scroll to position [110, 0]
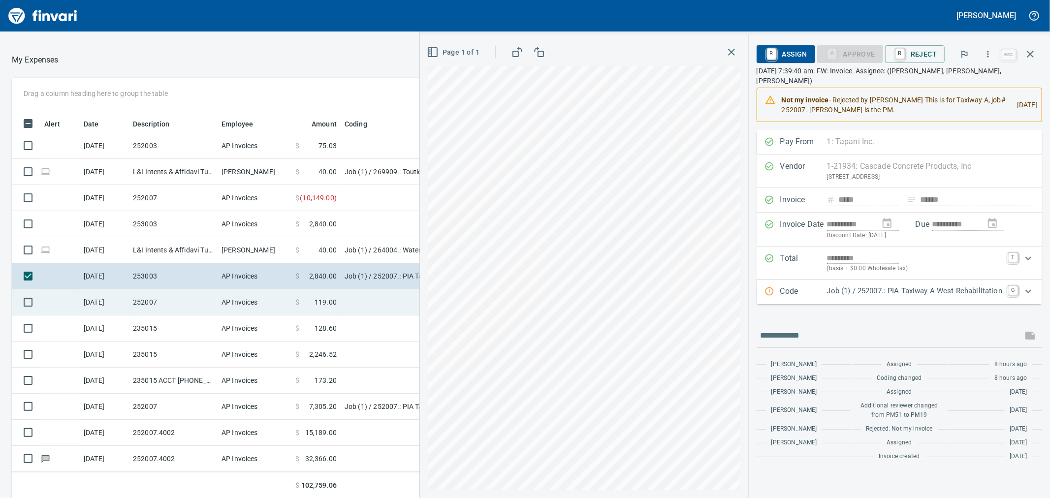
click at [387, 306] on td at bounding box center [464, 303] width 246 height 26
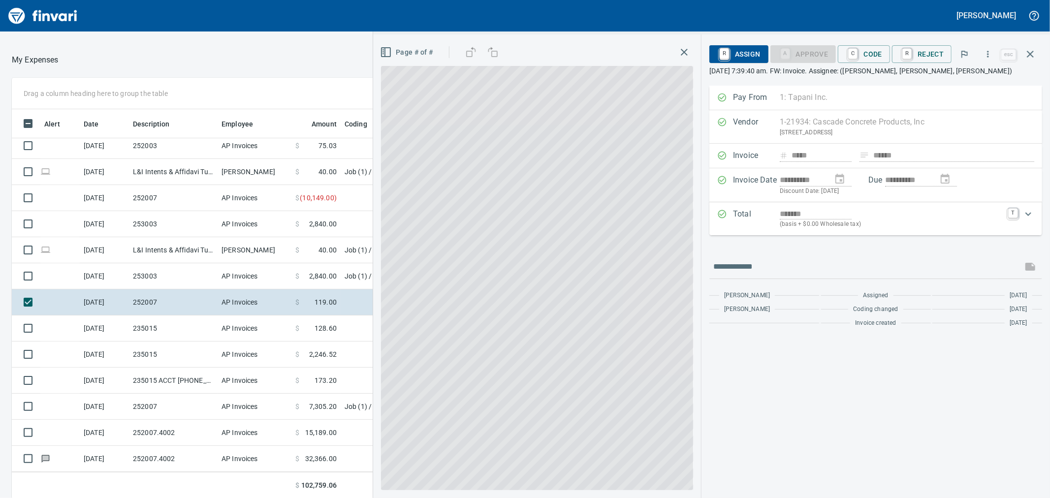
click at [375, 353] on div "Page # of #" at bounding box center [537, 266] width 328 height 464
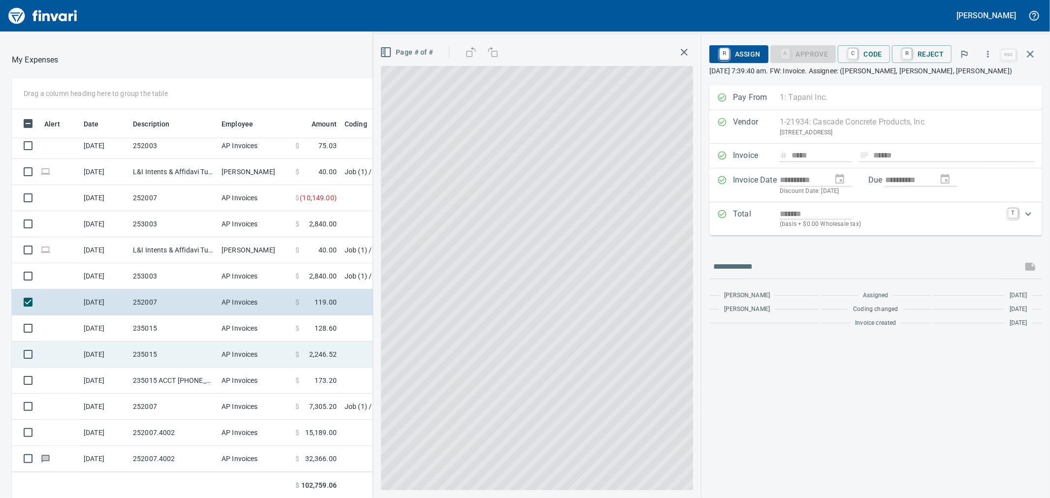
click at [321, 365] on td "$ 2,246.52" at bounding box center [315, 355] width 49 height 26
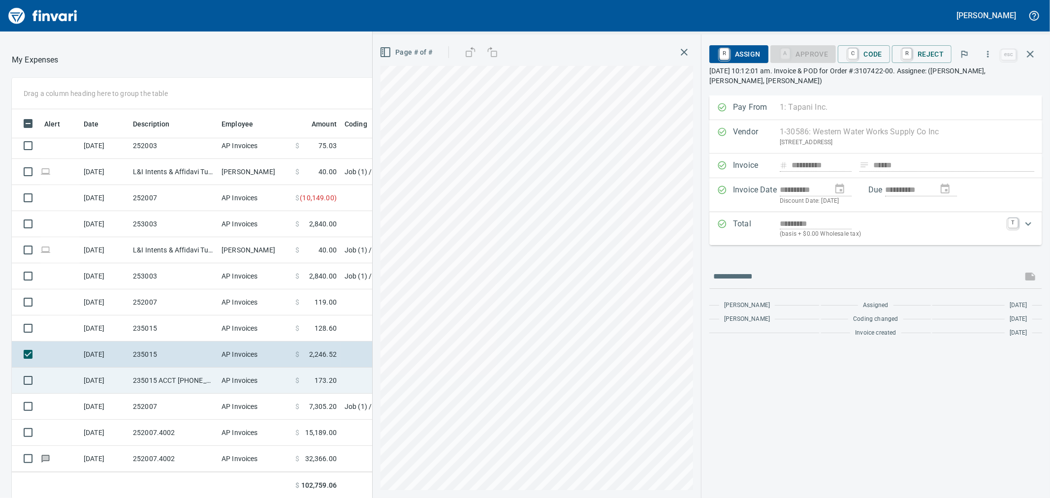
click at [297, 377] on span "$" at bounding box center [297, 381] width 4 height 10
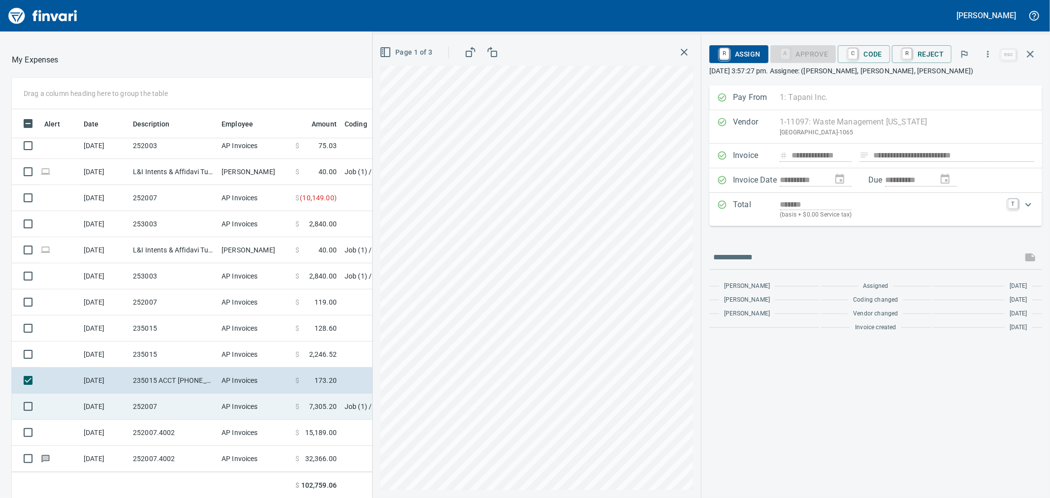
click at [299, 402] on span at bounding box center [304, 407] width 10 height 10
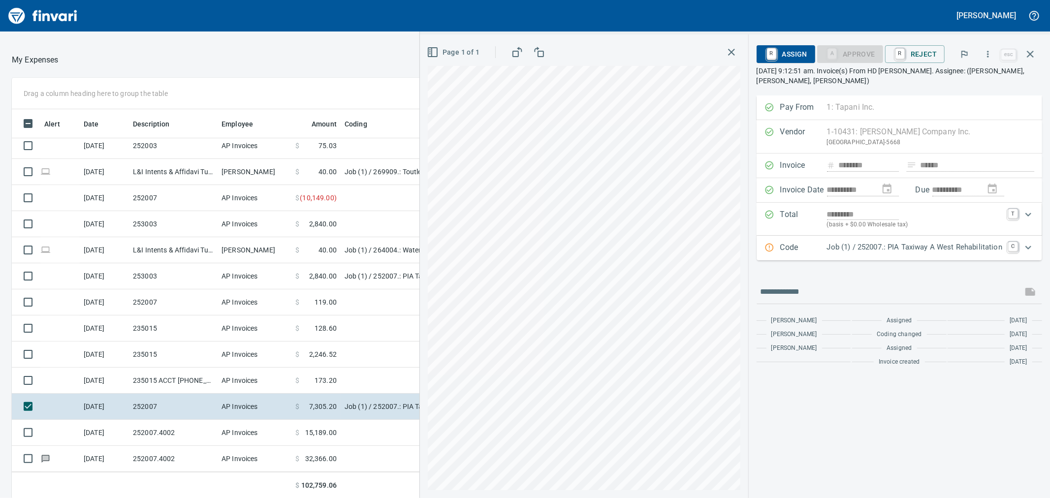
scroll to position [382, 756]
click at [989, 53] on icon "button" at bounding box center [988, 54] width 1 height 6
click at [990, 53] on div at bounding box center [525, 249] width 1050 height 498
